Goal: Information Seeking & Learning: Learn about a topic

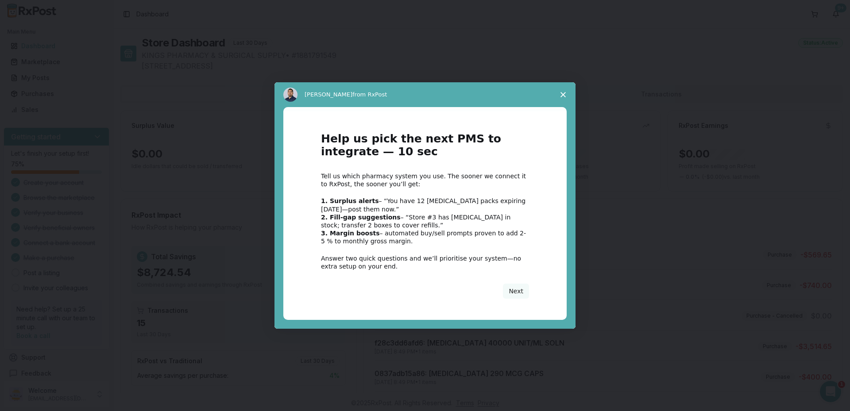
click at [564, 90] on span "Close survey" at bounding box center [563, 94] width 25 height 25
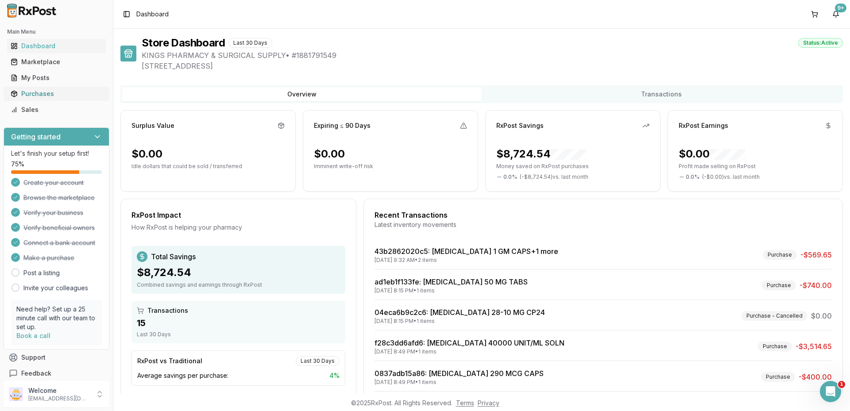
click at [42, 94] on div "Purchases" at bounding box center [57, 93] width 92 height 9
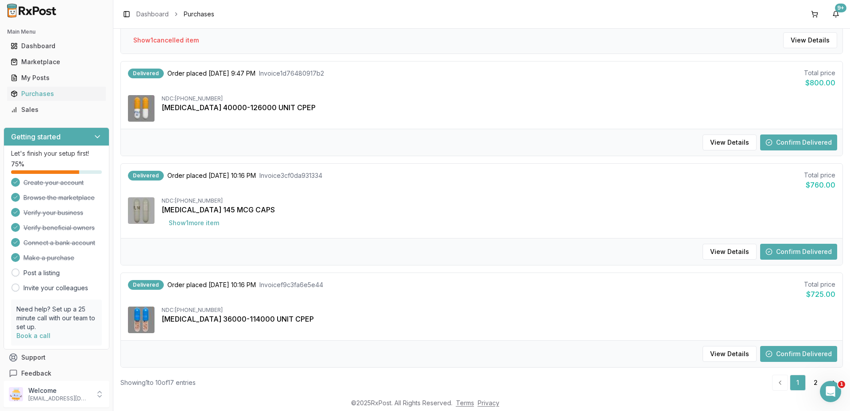
scroll to position [815, 0]
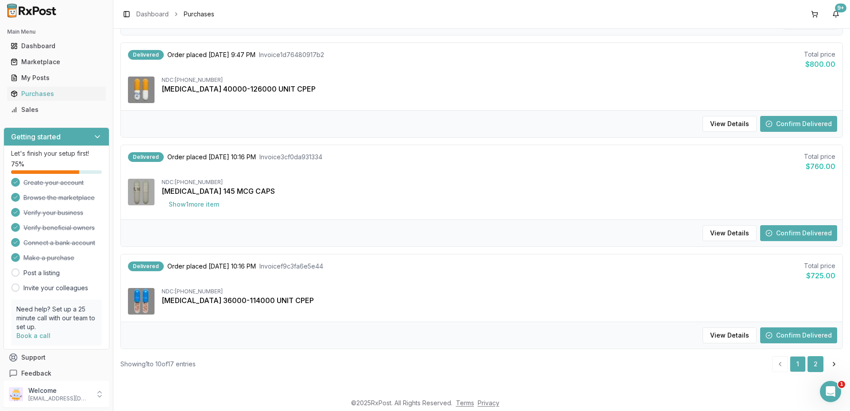
click at [812, 365] on link "2" at bounding box center [815, 364] width 16 height 16
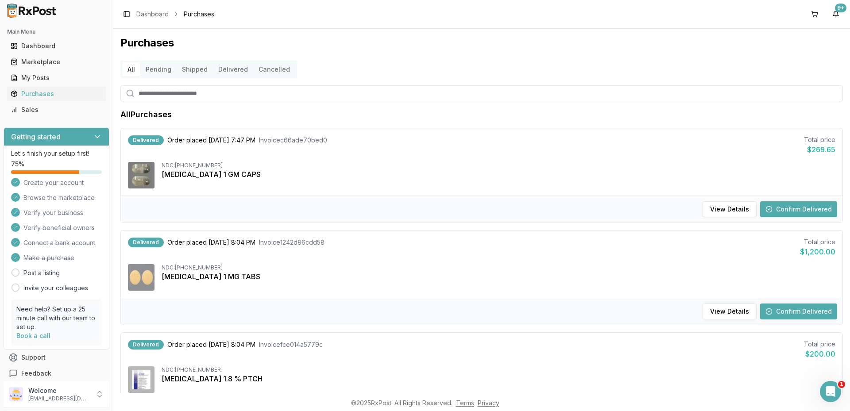
click at [196, 72] on button "Shipped" at bounding box center [195, 69] width 36 height 14
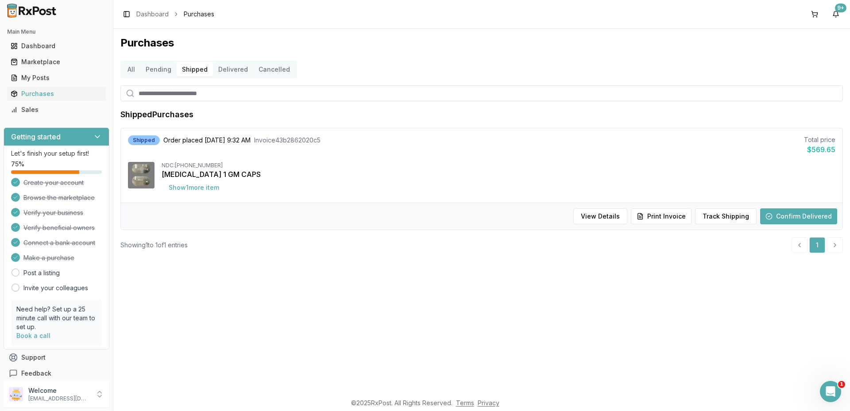
click at [162, 70] on button "Pending" at bounding box center [158, 69] width 36 height 14
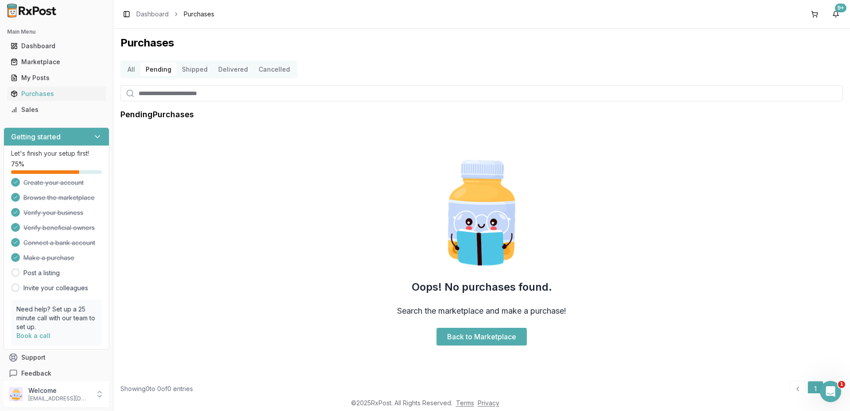
click at [203, 69] on button "Shipped" at bounding box center [195, 69] width 36 height 14
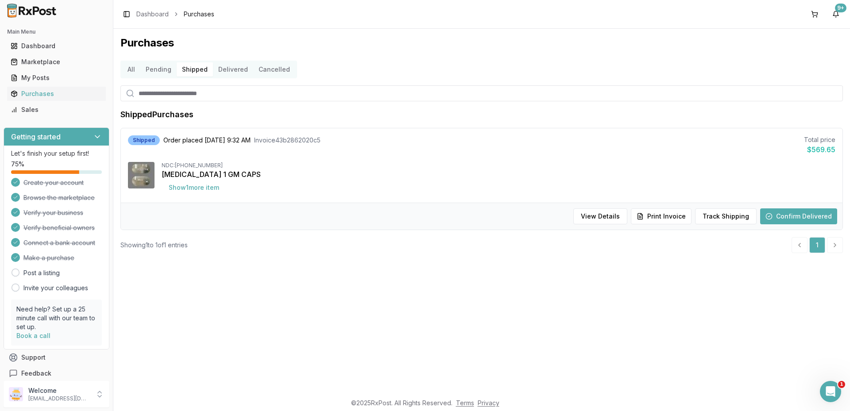
click at [134, 72] on button "All" at bounding box center [131, 69] width 18 height 14
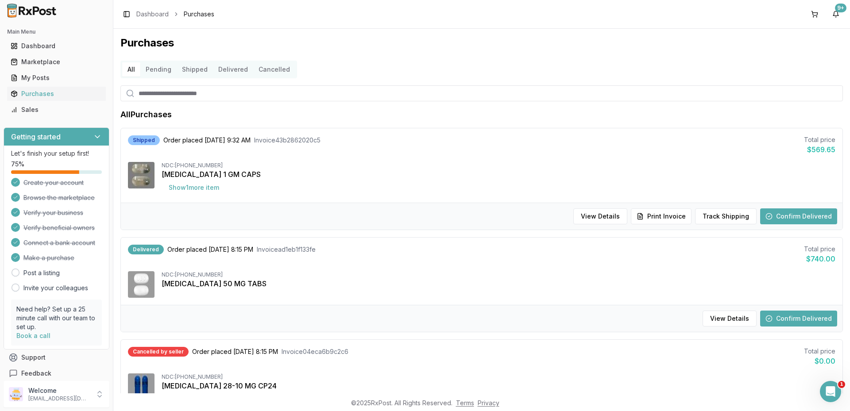
click at [176, 95] on input "search" at bounding box center [481, 93] width 722 height 16
type input "******"
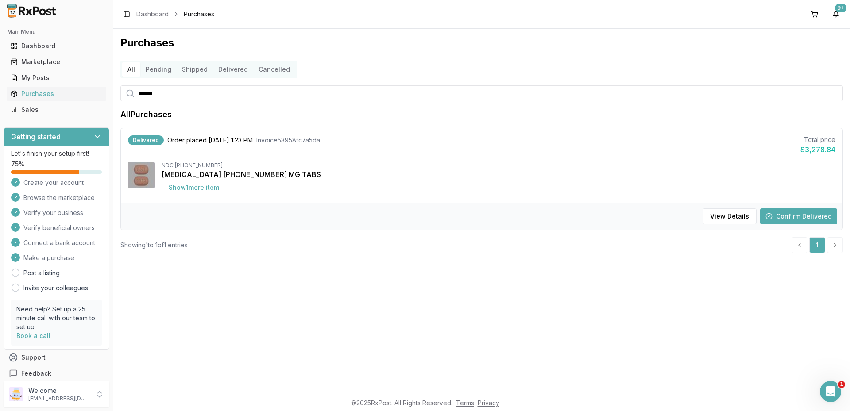
click at [198, 189] on button "Show 1 more item" at bounding box center [194, 188] width 65 height 16
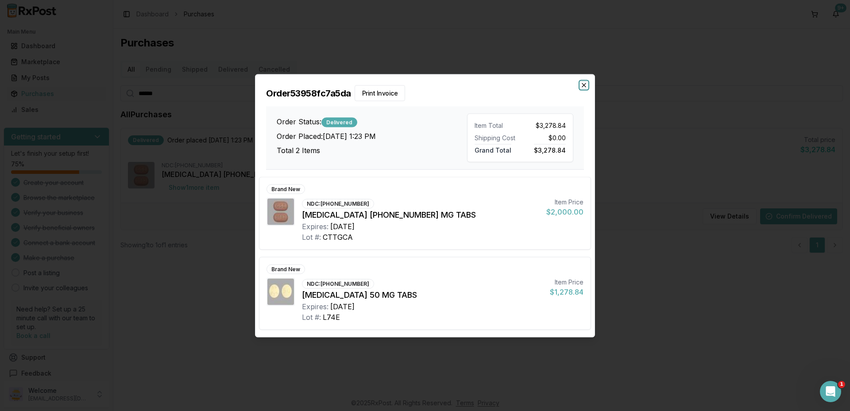
click at [581, 85] on icon "button" at bounding box center [583, 84] width 7 height 7
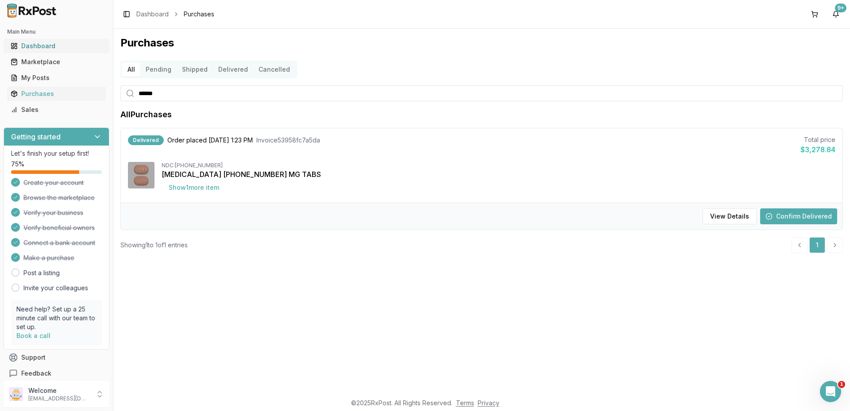
click at [48, 48] on div "Dashboard" at bounding box center [57, 46] width 92 height 9
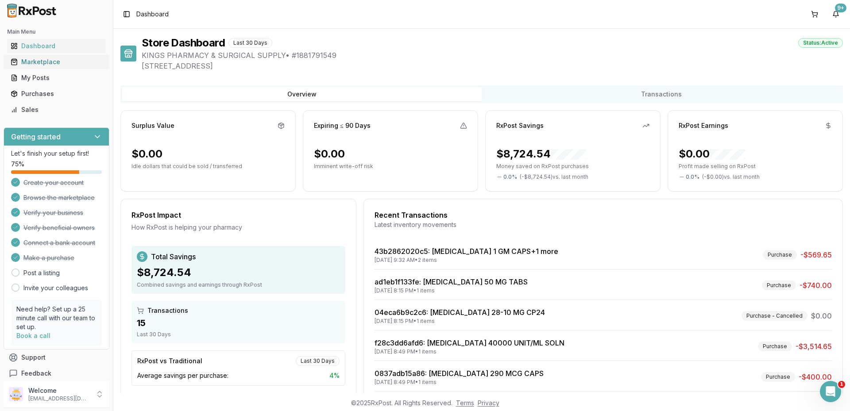
click at [54, 64] on div "Marketplace" at bounding box center [57, 62] width 92 height 9
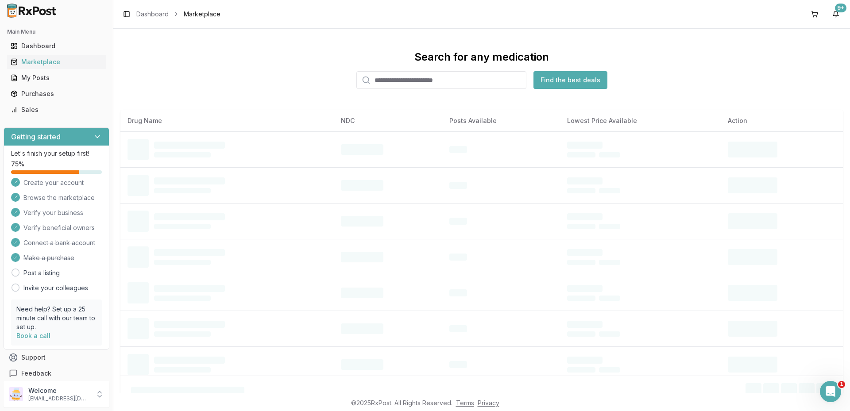
click at [427, 77] on input "search" at bounding box center [441, 80] width 170 height 18
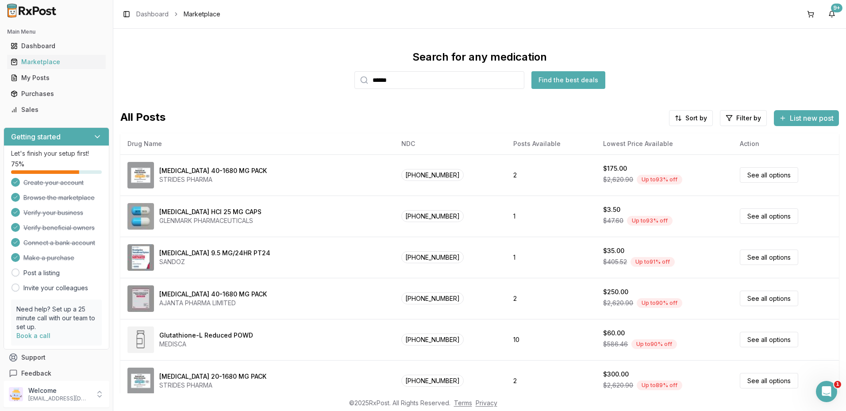
type input "******"
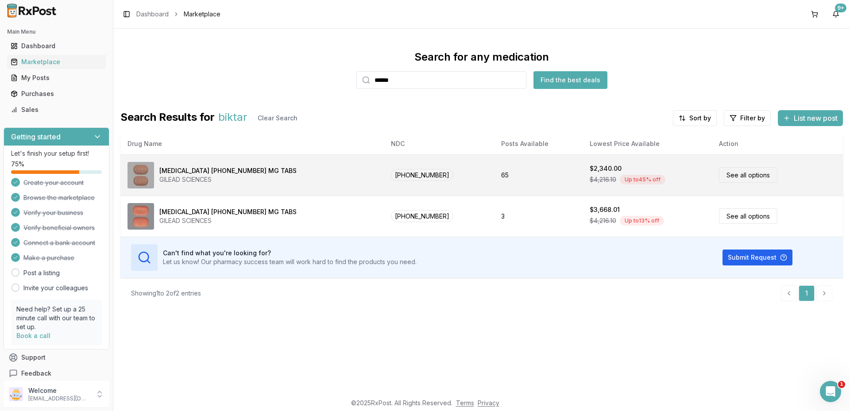
click at [719, 173] on link "See all options" at bounding box center [748, 174] width 58 height 15
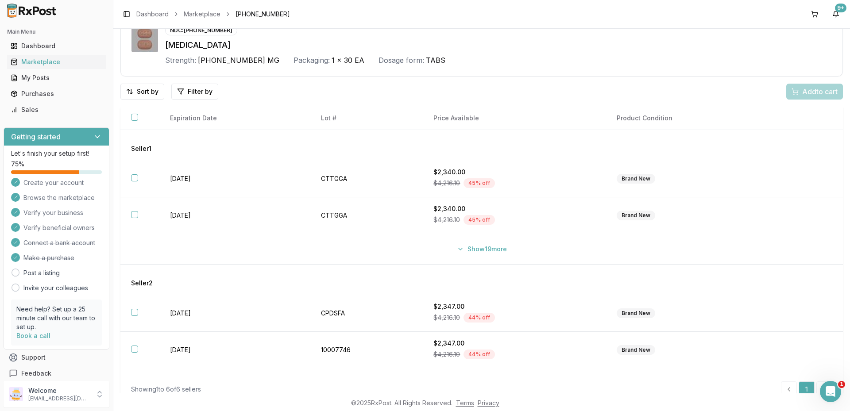
scroll to position [55, 0]
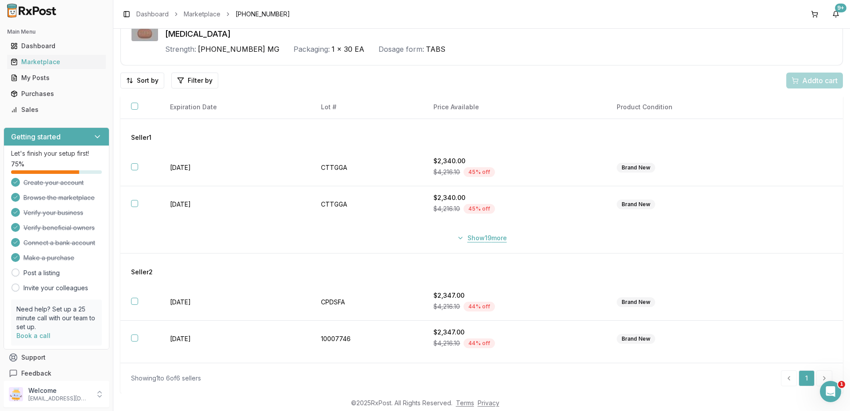
click at [483, 238] on button "Show 19 more" at bounding box center [482, 238] width 61 height 16
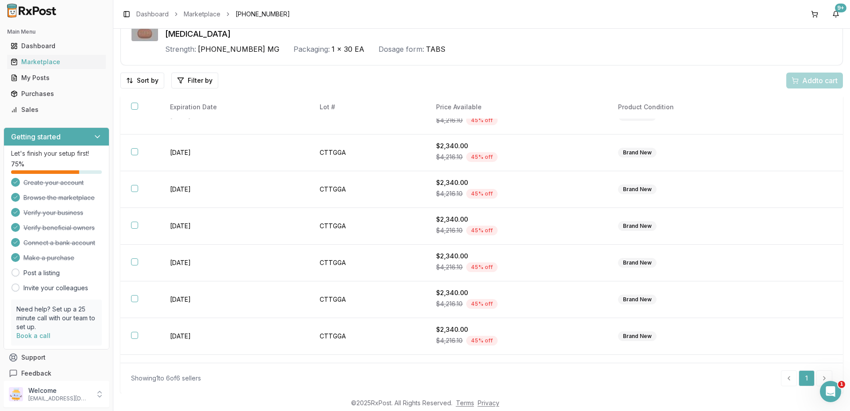
scroll to position [0, 0]
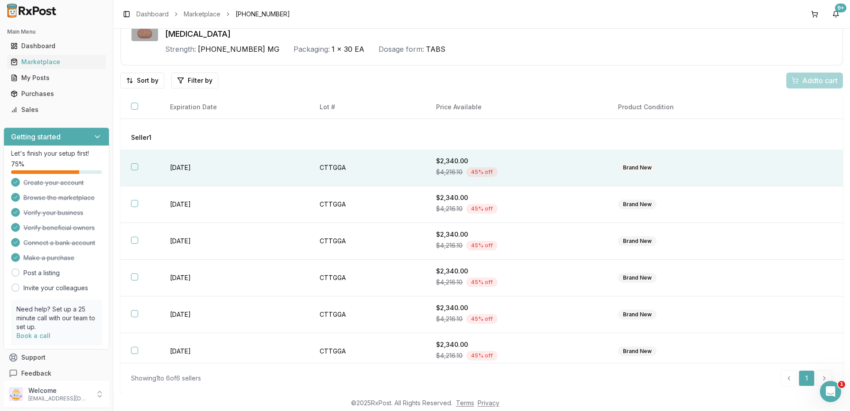
click at [247, 167] on td "[DATE]" at bounding box center [234, 168] width 150 height 37
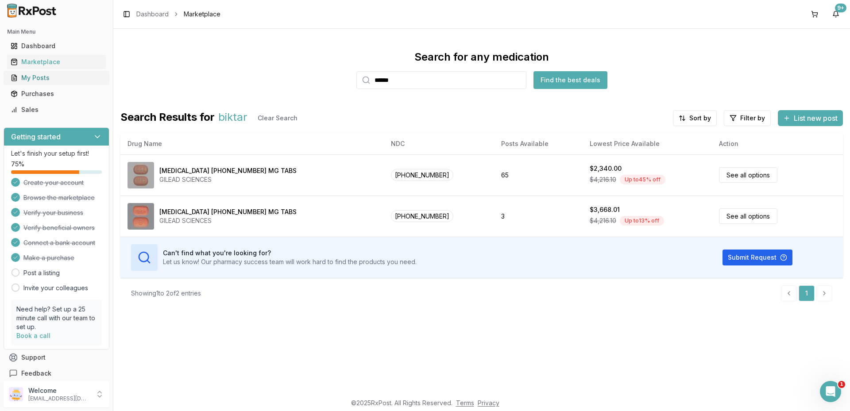
click at [42, 78] on div "My Posts" at bounding box center [57, 77] width 92 height 9
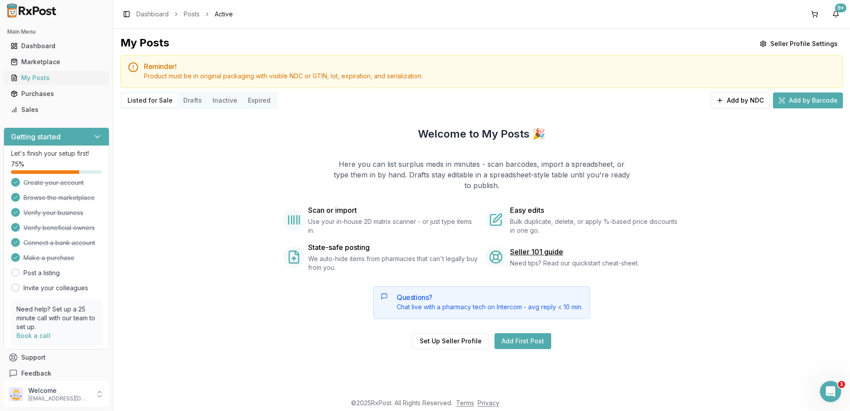
click at [40, 76] on div "My Posts" at bounding box center [57, 77] width 92 height 9
click at [46, 59] on div "Marketplace" at bounding box center [57, 62] width 92 height 9
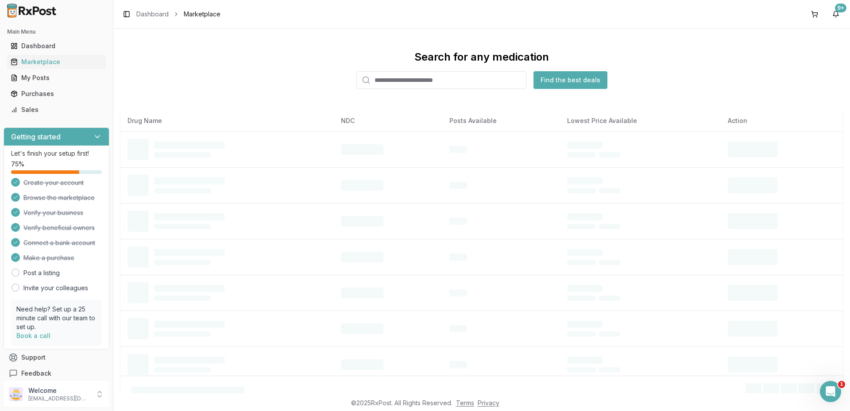
click at [401, 79] on input "search" at bounding box center [441, 80] width 170 height 18
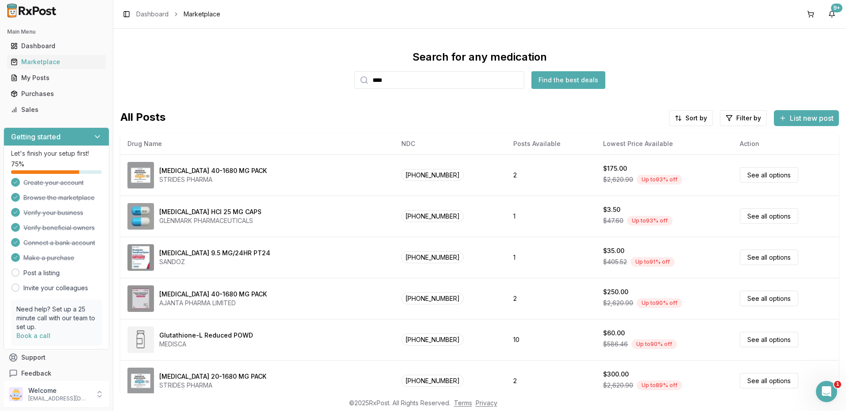
type input "****"
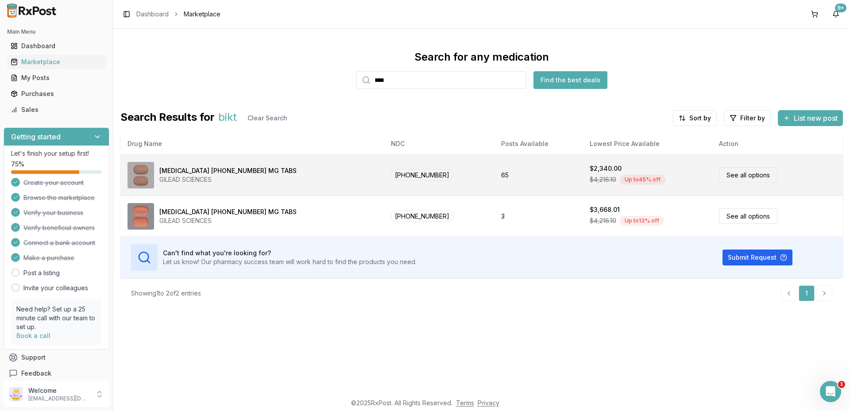
click at [726, 181] on link "See all options" at bounding box center [748, 174] width 58 height 15
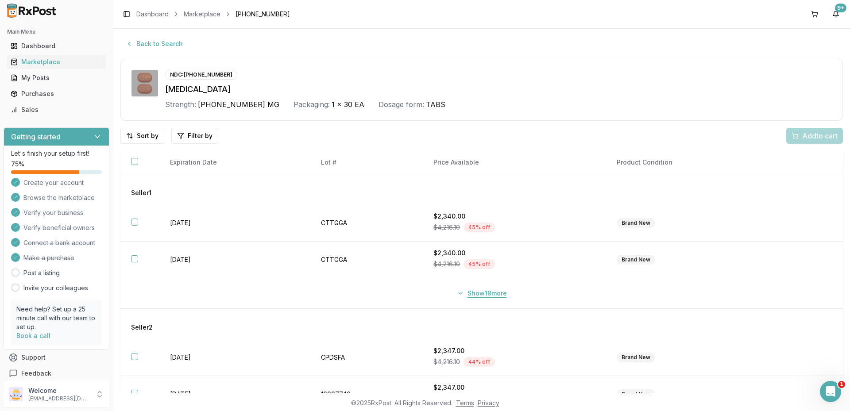
click at [472, 296] on button "Show 19 more" at bounding box center [482, 294] width 61 height 16
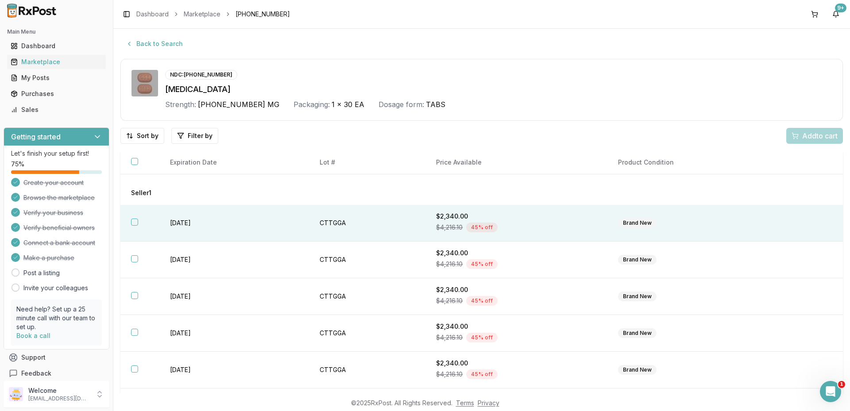
click at [133, 220] on button "button" at bounding box center [134, 222] width 7 height 7
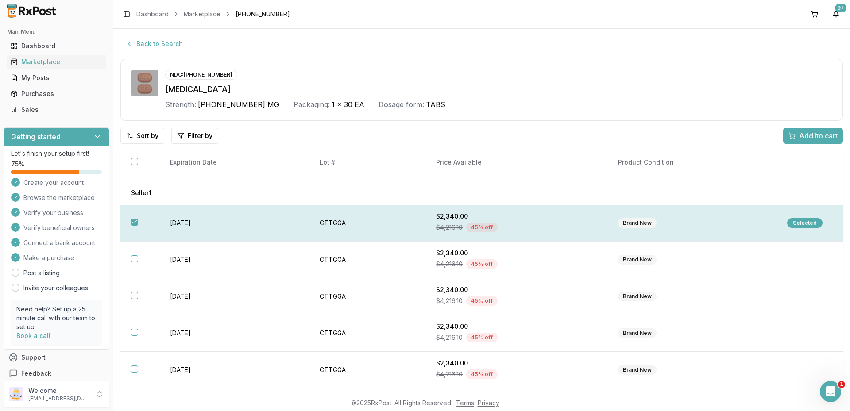
click at [132, 220] on button "button" at bounding box center [134, 222] width 7 height 7
